Goal: Find specific page/section: Find specific page/section

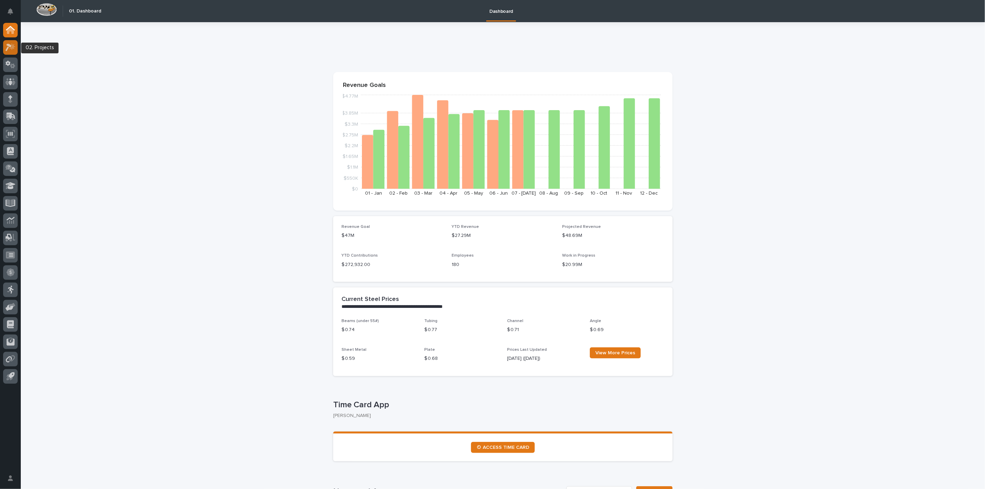
click at [13, 48] on icon at bounding box center [12, 46] width 6 height 7
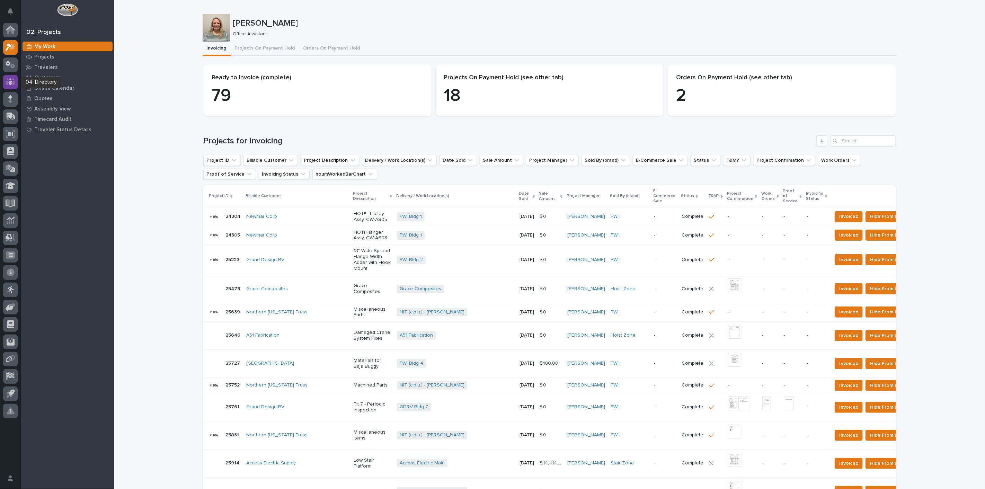
click at [15, 82] on icon at bounding box center [11, 81] width 10 height 7
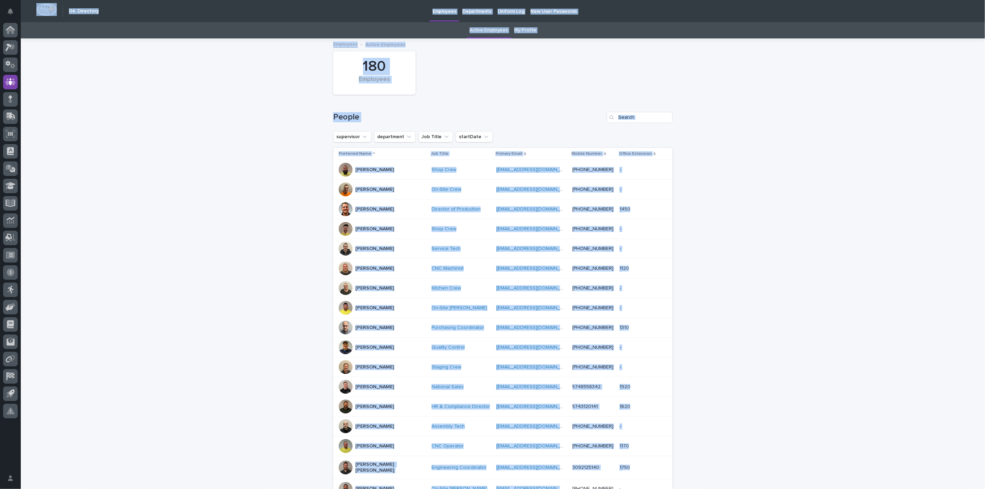
drag, startPoint x: 559, startPoint y: 481, endPoint x: 575, endPoint y: 505, distance: 29.0
click at [575, 489] on html "My Settings Log Out " 04. Directory " was added to your account Open 04. Direct…" at bounding box center [492, 244] width 985 height 489
click at [259, 127] on div "Loading... Saving… Loading... Saving… 180 Employees People supervisor departmen…" at bounding box center [503, 328] width 964 height 578
click at [200, 134] on div "Loading... Saving… Loading... Saving… 180 Employees People supervisor departmen…" at bounding box center [503, 328] width 964 height 578
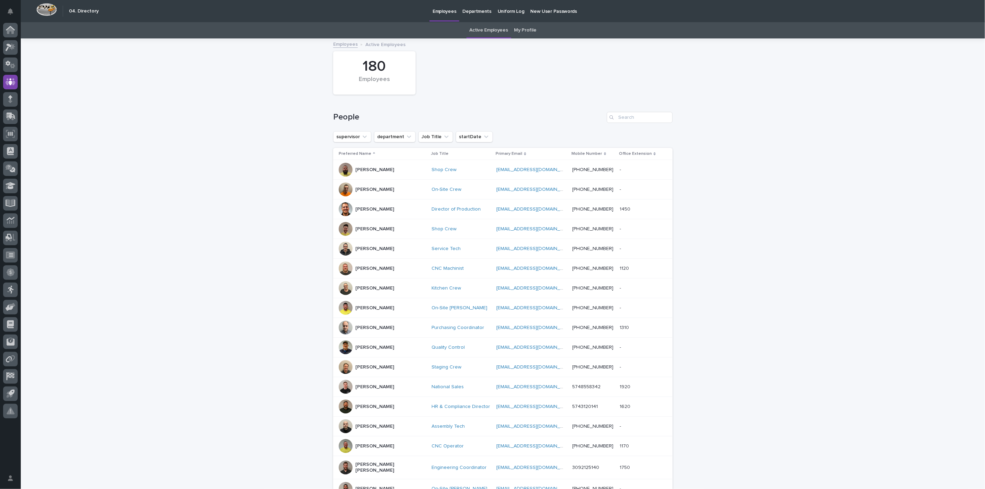
click at [432, 304] on div "On-Site [PERSON_NAME]" at bounding box center [462, 307] width 60 height 11
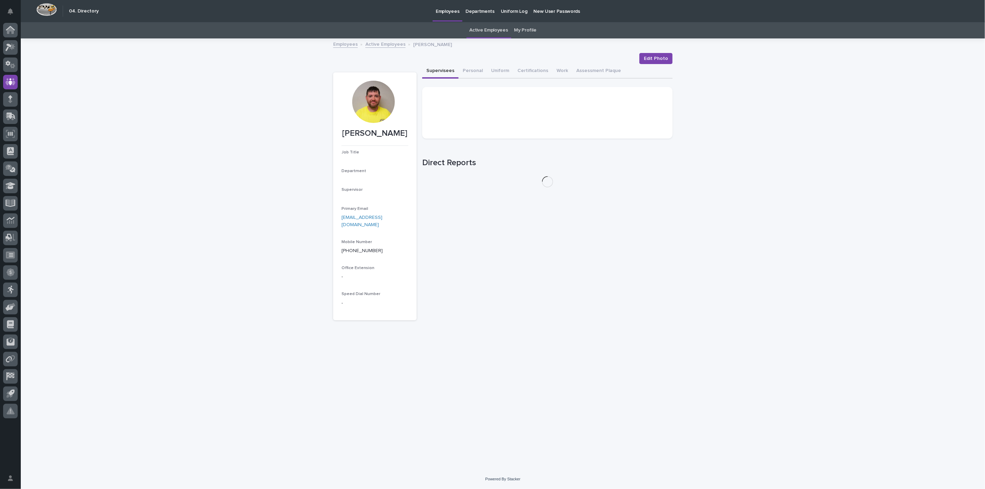
click at [0, 147] on div at bounding box center [10, 222] width 21 height 398
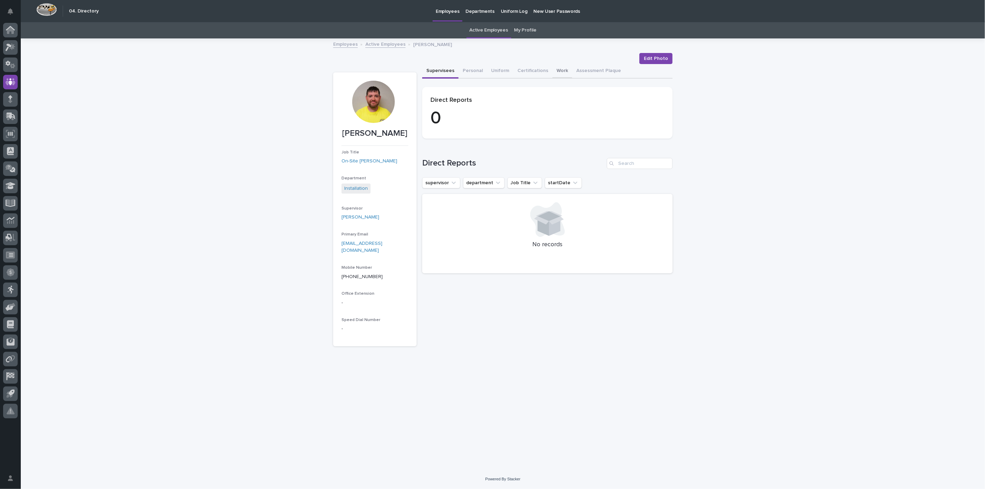
click at [558, 73] on button "Work" at bounding box center [563, 71] width 20 height 15
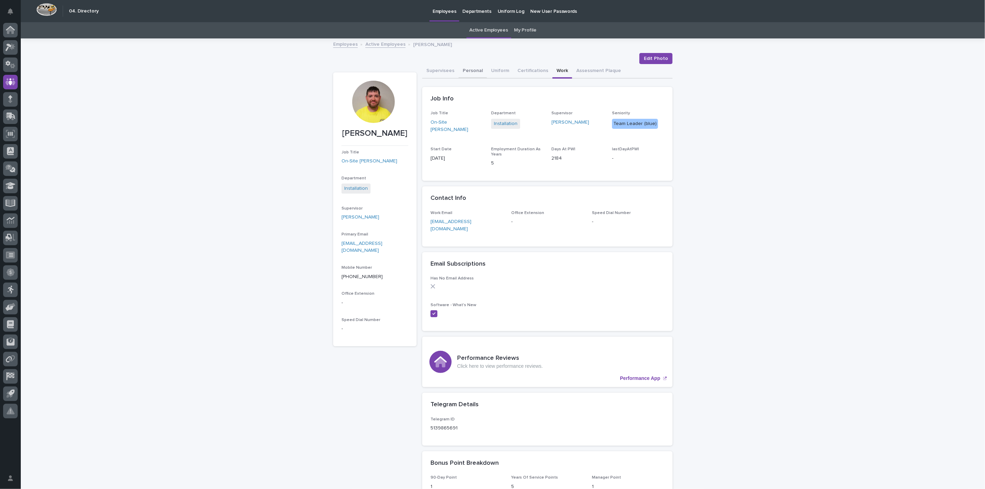
click at [475, 67] on button "Personal" at bounding box center [473, 71] width 28 height 15
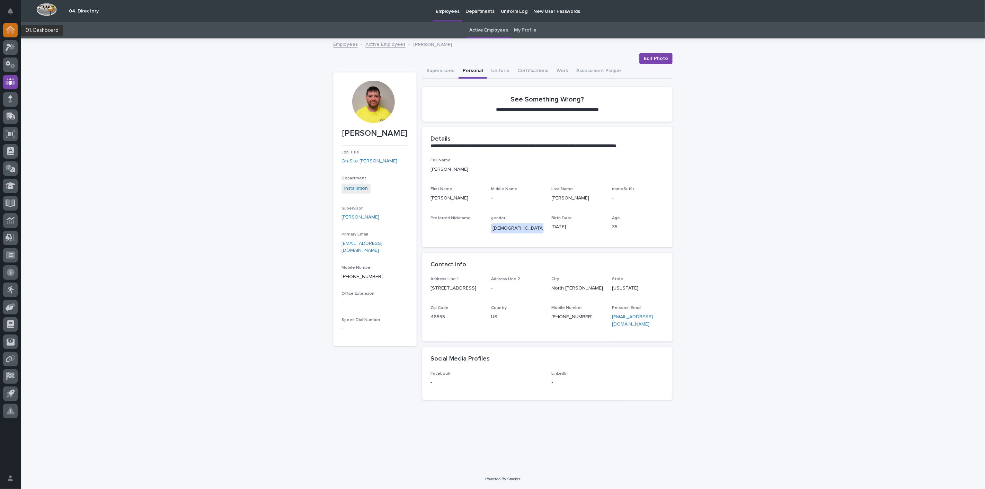
click at [10, 30] on icon at bounding box center [10, 30] width 7 height 7
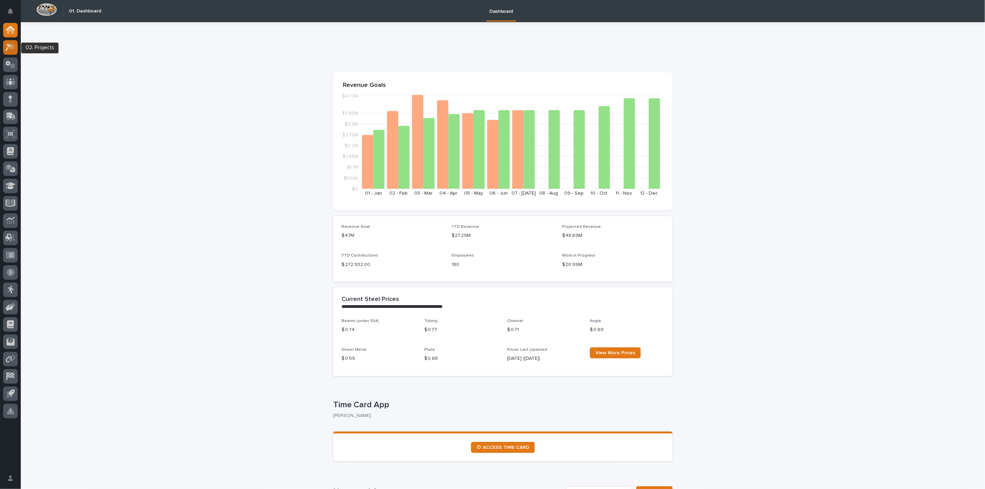
click at [10, 50] on icon at bounding box center [11, 47] width 10 height 8
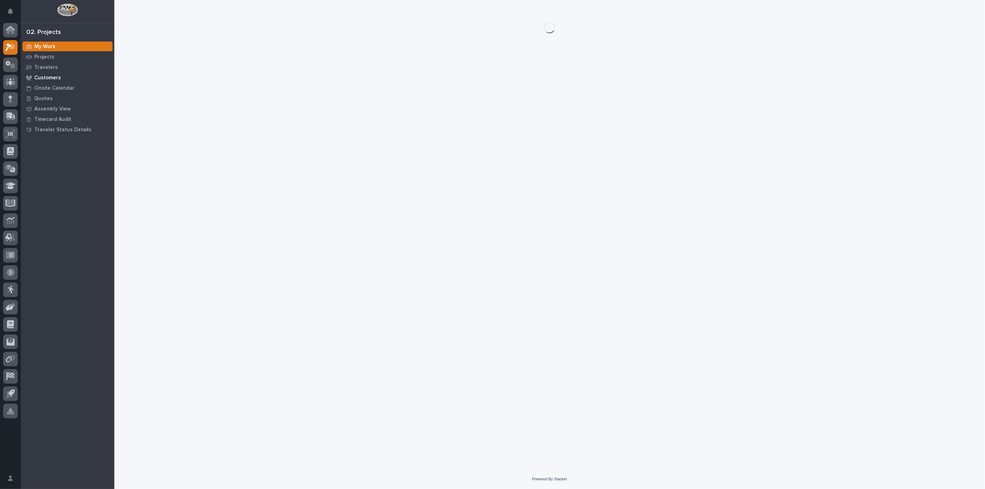
click at [47, 80] on p "Customers" at bounding box center [47, 78] width 27 height 6
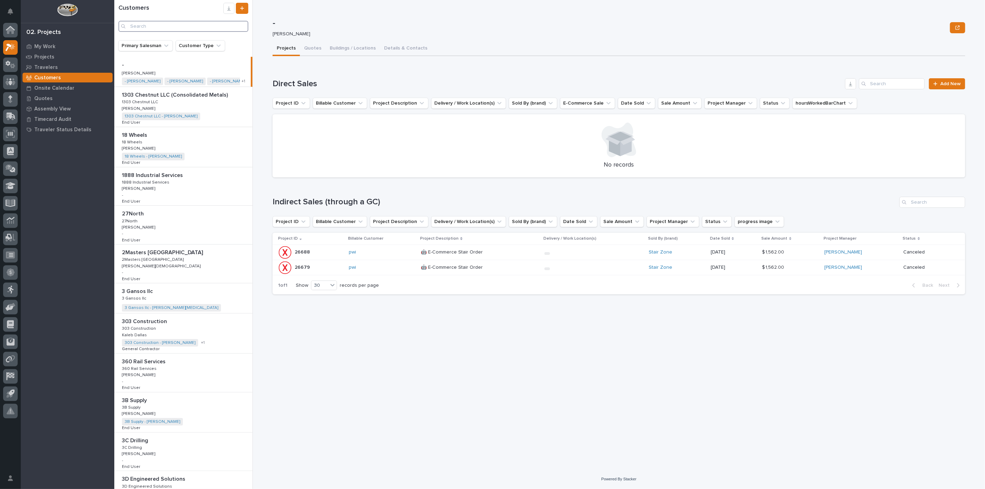
click at [172, 24] on input "Search" at bounding box center [183, 26] width 130 height 11
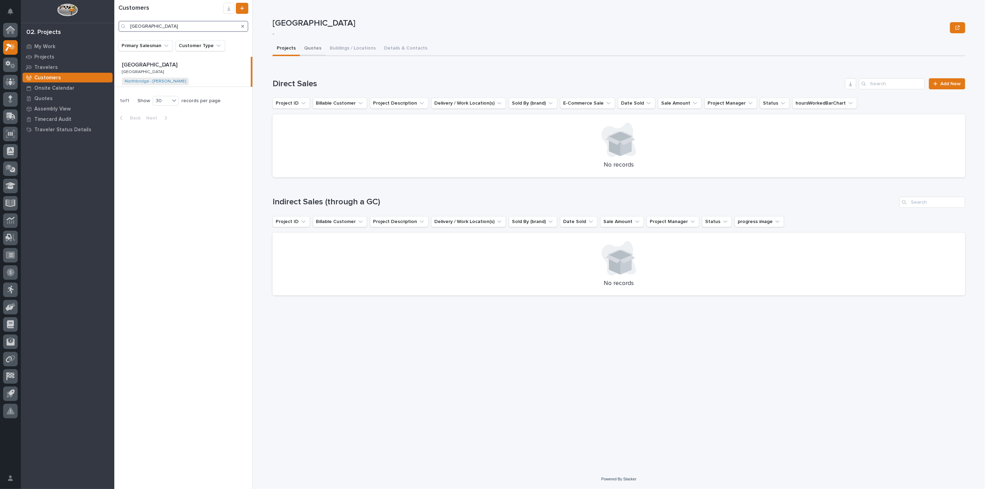
type input "[GEOGRAPHIC_DATA]"
click at [314, 46] on button "Quotes" at bounding box center [313, 49] width 26 height 15
